Goal: Find specific page/section: Find specific page/section

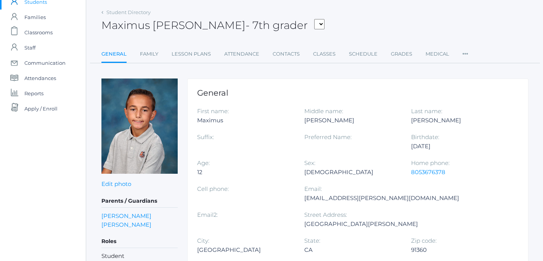
scroll to position [32, 0]
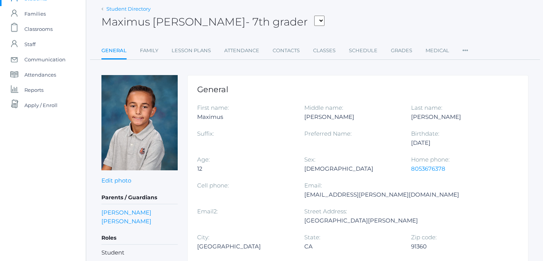
click at [118, 9] on link "Student Directory" at bounding box center [128, 9] width 44 height 6
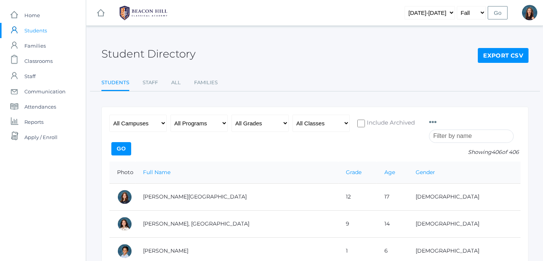
click at [441, 135] on input "search" at bounding box center [471, 136] width 85 height 13
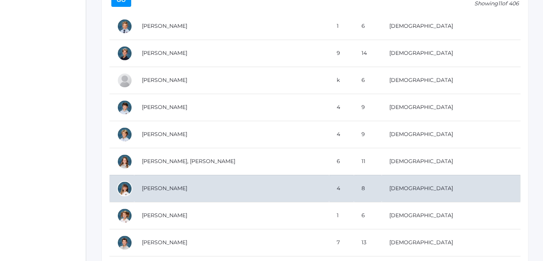
scroll to position [150, 0]
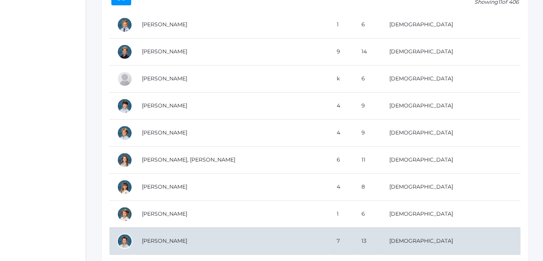
type input "[PERSON_NAME]"
click at [159, 244] on td "[PERSON_NAME]" at bounding box center [231, 241] width 195 height 27
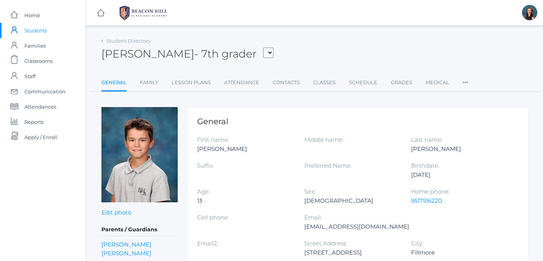
scroll to position [0, 1]
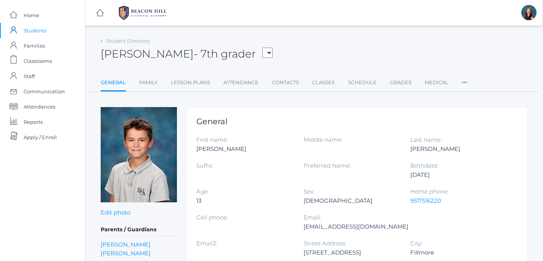
click at [262, 48] on select "Albanese, Cole Balli, Kingston Beaty, Caleb Beaudry, Jewel Bell, Asher Benson, …" at bounding box center [267, 53] width 10 height 10
select select "1030"
click option "[PERSON_NAME]" at bounding box center [0, 0] width 0 height 0
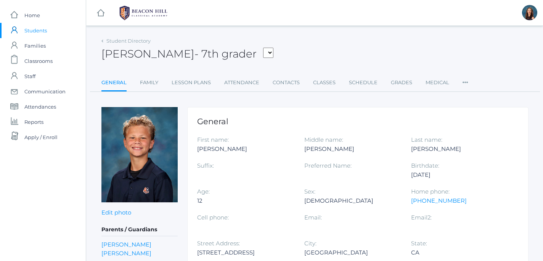
click at [263, 48] on select "Albanese, Cole Balli, Kingston Beaty, Caleb Beaudry, Jewel Bell, Asher Benson, …" at bounding box center [268, 53] width 10 height 10
select select "1971"
click option "[PERSON_NAME]" at bounding box center [0, 0] width 0 height 0
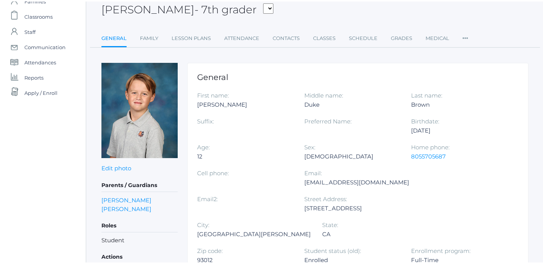
scroll to position [48, 0]
